Goal: Book appointment/travel/reservation

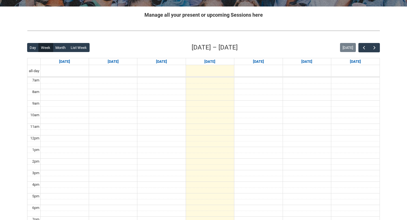
scroll to position [106, 0]
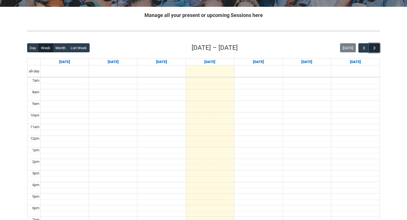
click at [374, 47] on span "button" at bounding box center [374, 48] width 6 height 6
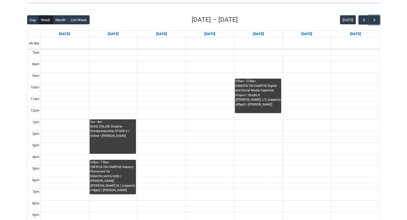
scroll to position [134, 0]
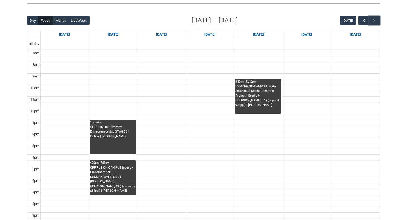
drag, startPoint x: 100, startPoint y: 147, endPoint x: 138, endPoint y: 201, distance: 66.2
click at [138, 201] on div "7am 8am 9am 10am 11am 12pm 1pm 2pm 3pm 4pm 5pm 6pm 7pm 8pm 9pm 10pm 1pm - 4pm S…" at bounding box center [203, 142] width 352 height 185
click at [375, 21] on span "button" at bounding box center [374, 21] width 6 height 6
click at [364, 19] on span "button" at bounding box center [364, 21] width 6 height 6
